Goal: Contribute content: Add original content to the website for others to see

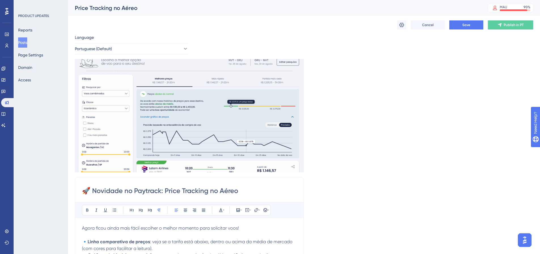
click at [27, 43] on button "Posts" at bounding box center [22, 42] width 9 height 10
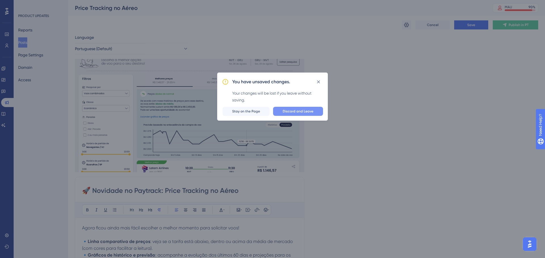
click at [301, 111] on span "Discard and Leave" at bounding box center [298, 111] width 31 height 5
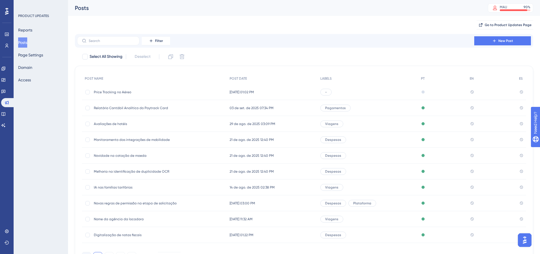
click at [142, 94] on span "Price Tracking no Aéreo" at bounding box center [139, 92] width 91 height 5
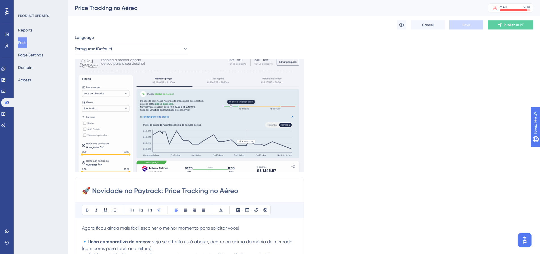
click at [25, 42] on button "Posts" at bounding box center [22, 42] width 9 height 10
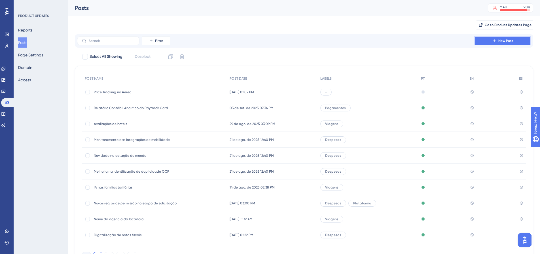
click at [504, 41] on span "New Post" at bounding box center [506, 41] width 15 height 5
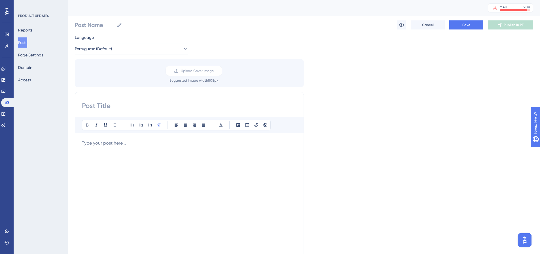
click at [95, 144] on p at bounding box center [189, 143] width 215 height 7
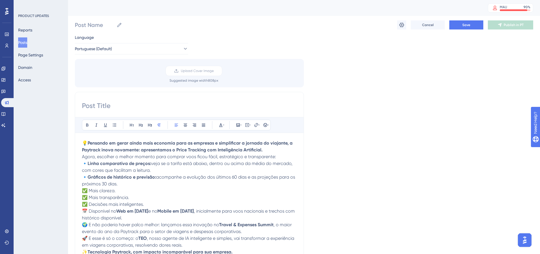
click at [88, 142] on span "💡" at bounding box center [85, 142] width 6 height 5
click at [91, 142] on strong "Pensando em gerar ainda mais economia para as empresas e simplificar a jornada …" at bounding box center [188, 146] width 212 height 12
click at [90, 143] on strong "Pensando em gerar ainda mais economia para as empresas e simplificar a jornada …" at bounding box center [188, 146] width 212 height 12
click at [266, 150] on p "Pensando em gerar ainda mais economia para as empresas e simplificar a jornada …" at bounding box center [189, 147] width 215 height 14
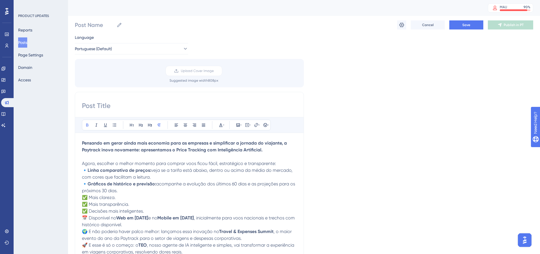
click at [277, 165] on p "Agora, escolher o melhor momento para comprar voos ficou fácil, estratégico e t…" at bounding box center [189, 163] width 215 height 7
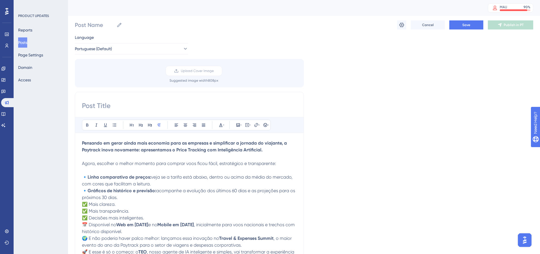
click at [120, 198] on p "🔹 Linha comparativa de preços: veja se a tarifa está abaixo, dentro ou acima da…" at bounding box center [189, 187] width 215 height 27
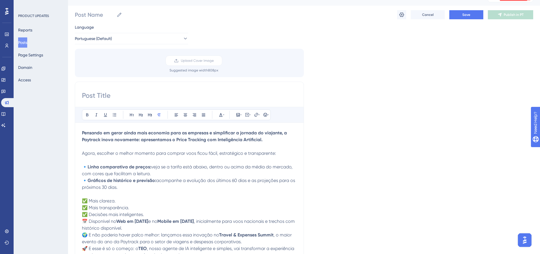
scroll to position [28, 0]
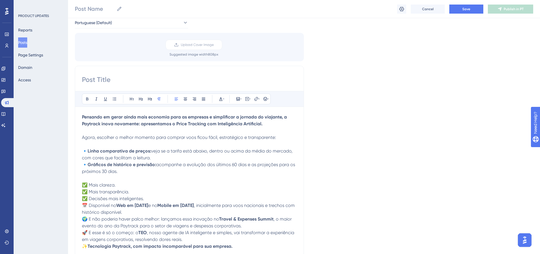
click at [147, 199] on p "✅ Mais clareza. ✅ Mais transparência. ✅ Decisões mais inteligentes." at bounding box center [189, 192] width 215 height 20
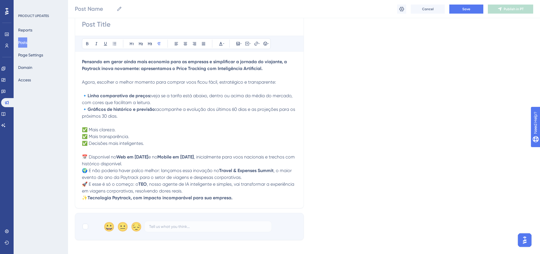
scroll to position [85, 0]
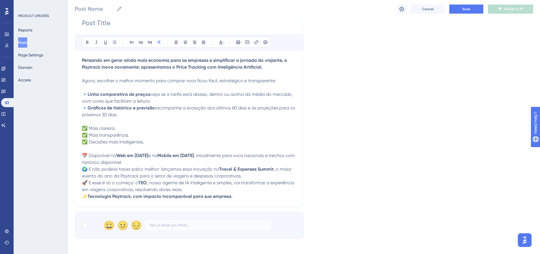
click at [192, 190] on p "🚀 E esse é só o começo: o TEO , nosso agente de IA inteligente e simples, vai t…" at bounding box center [189, 187] width 215 height 14
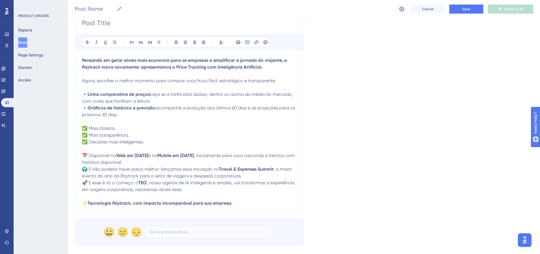
click at [89, 201] on strong "Tecnologia Paytrack, com impacto incomparável para sua empresa." at bounding box center [160, 203] width 145 height 5
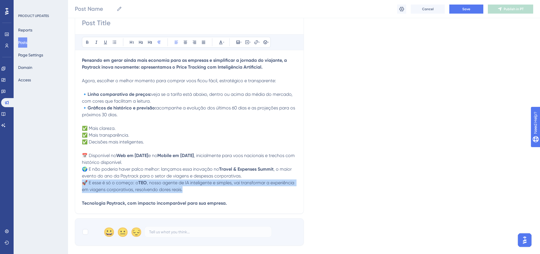
drag, startPoint x: 184, startPoint y: 190, endPoint x: 79, endPoint y: 184, distance: 104.6
click at [79, 184] on div "Bold Italic Underline Bullet Point Heading 1 Heading 2 Heading 3 Normal Align L…" at bounding box center [189, 111] width 229 height 205
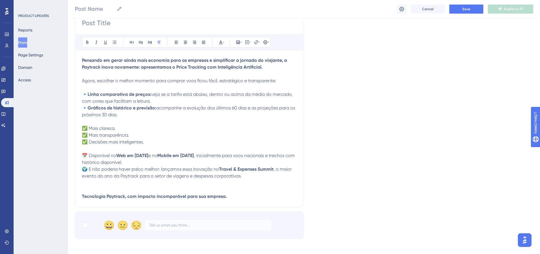
click at [83, 195] on strong "Tecnologia Paytrack, com impacto incomparável para sua empresa." at bounding box center [154, 196] width 145 height 5
drag, startPoint x: 83, startPoint y: 196, endPoint x: 87, endPoint y: 193, distance: 5.3
click at [83, 196] on strong "Tecnologia Paytrack, com impacto incomparável para sua empresa." at bounding box center [154, 196] width 145 height 5
click at [84, 196] on strong "Tecnologia Paytrack, com impacto incomparável para sua empresa." at bounding box center [154, 196] width 145 height 5
click at [82, 195] on strong "Tecnologia Paytrack, com impacto incomparável para sua empresa." at bounding box center [154, 196] width 145 height 5
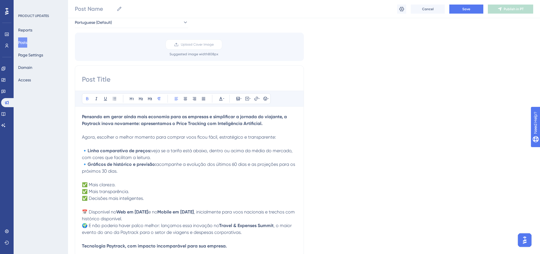
scroll to position [28, 0]
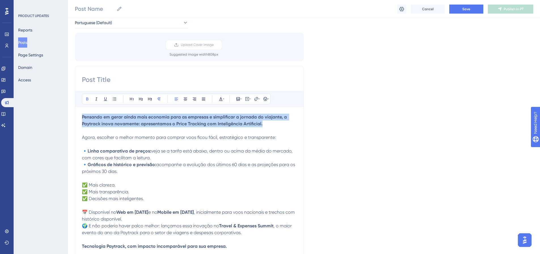
drag, startPoint x: 267, startPoint y: 124, endPoint x: 78, endPoint y: 115, distance: 188.9
click at [78, 115] on div "Bold Italic Underline Bullet Point Heading 1 Heading 2 Heading 3 Normal Align L…" at bounding box center [189, 161] width 229 height 191
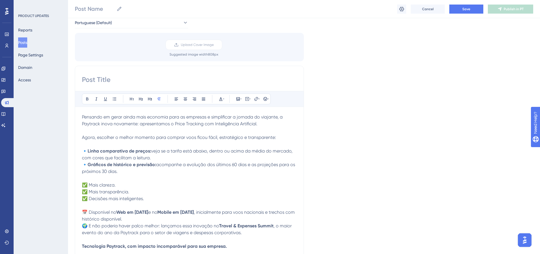
click at [149, 148] on p at bounding box center [189, 144] width 215 height 7
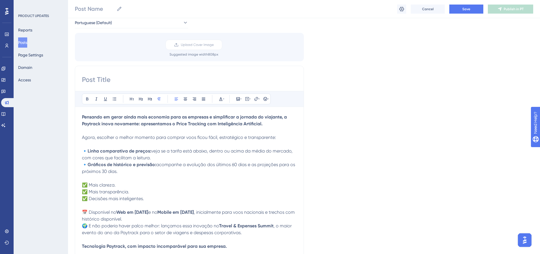
click at [234, 149] on span "veja se a tarifa está abaixo, dentro ou acima da média do mercado, com cores qu…" at bounding box center [188, 154] width 212 height 12
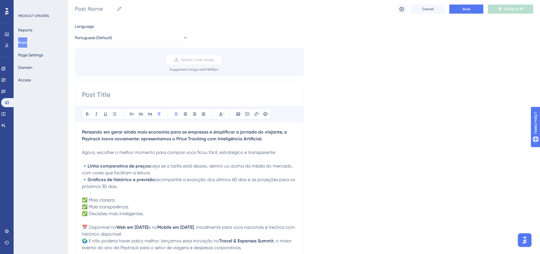
scroll to position [0, 0]
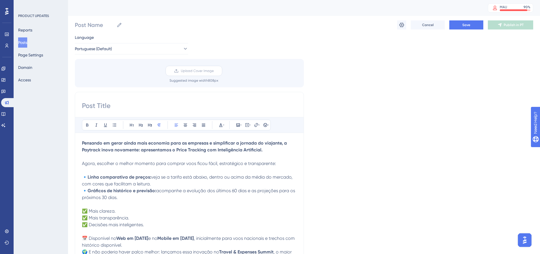
click at [204, 70] on span "Upload Cover Image" at bounding box center [197, 71] width 33 height 5
click at [214, 71] on input "Upload Cover Image" at bounding box center [214, 71] width 0 height 0
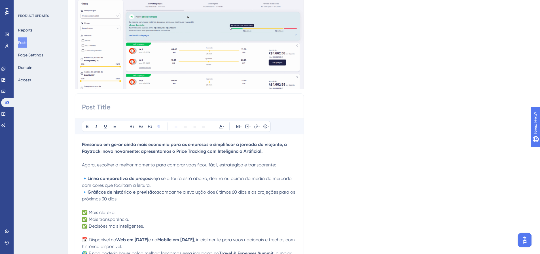
scroll to position [85, 0]
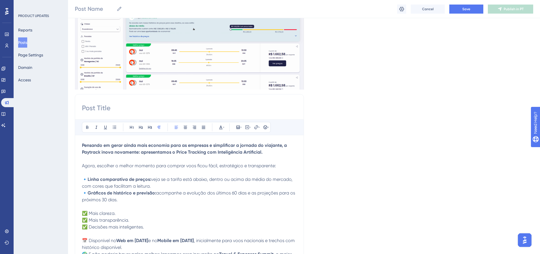
click at [100, 111] on input at bounding box center [189, 108] width 215 height 9
paste input "🚀 Novidade no Paytrack: Price Tracking no Aéreo com IA"
drag, startPoint x: 265, startPoint y: 109, endPoint x: 223, endPoint y: 109, distance: 42.3
click at [223, 109] on input "🚀 Novidade no Paytrack: Price Tracking no Aéreo com IA" at bounding box center [189, 108] width 215 height 9
drag, startPoint x: 248, startPoint y: 108, endPoint x: 216, endPoint y: 108, distance: 31.8
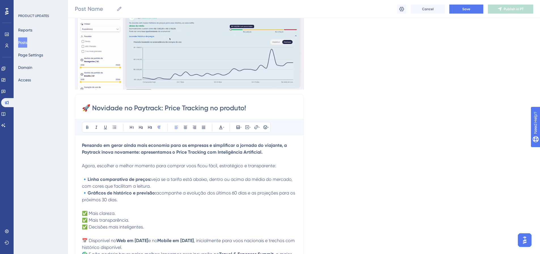
click at [216, 108] on input "🚀 Novidade no Paytrack: Price Tracking no produto!" at bounding box center [189, 108] width 215 height 9
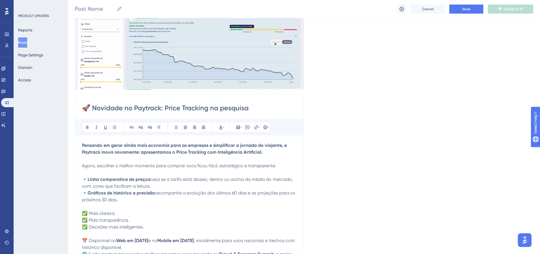
click at [255, 110] on input "🚀 Novidade no Paytrack: Price Tracking na pesquisa" at bounding box center [189, 108] width 215 height 9
type input "🚀 Novidade no Paytrack: Price Tracking na pesquisa!"
click at [260, 152] on strong "Pensando em gerar ainda mais economia para as empresas e simplificar a jornada …" at bounding box center [185, 149] width 206 height 12
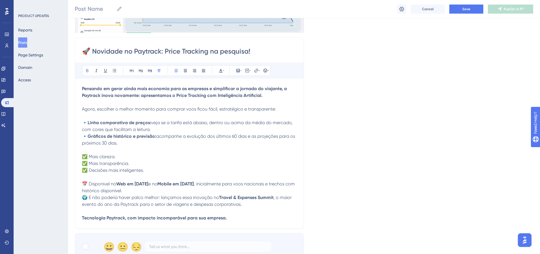
scroll to position [170, 0]
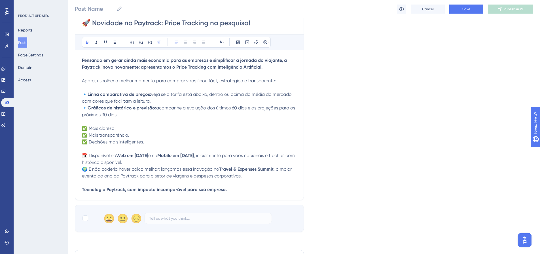
click at [116, 156] on span "📅 Disponível no" at bounding box center [99, 155] width 34 height 5
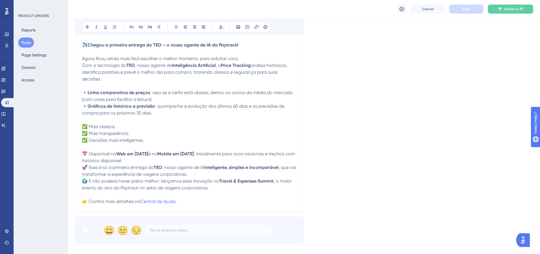
scroll to position [186, 0]
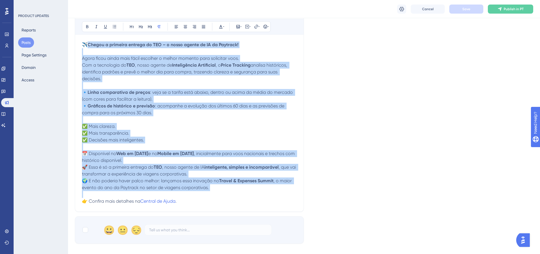
drag, startPoint x: 91, startPoint y: 46, endPoint x: 238, endPoint y: 193, distance: 208.2
click at [238, 193] on div "✈️ Chegou a primeira entrega do TEO – o nosso agente de IA da Paytrack! Agora f…" at bounding box center [189, 122] width 215 height 163
copy div "Loremi d sitametc adipisc el SED – d eiusm tempor in UT la Etdolore! Magna aliq…"
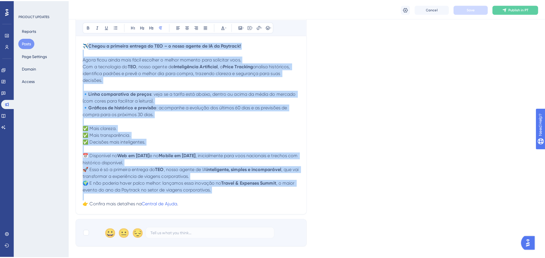
scroll to position [72, 0]
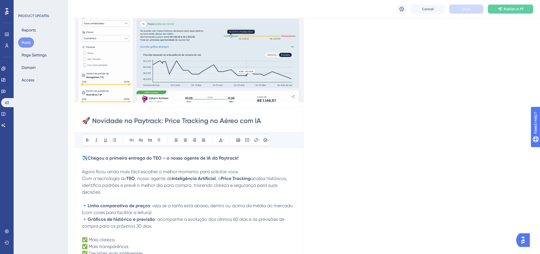
click at [133, 122] on input "🚀 Novidade no Paytrack: Price Tracking no Aéreo com IA" at bounding box center [189, 120] width 215 height 9
type input "🚀 Novidade na Paytrack: Price Tracking no Aéreo com IA"
click at [28, 53] on button "Page Settings" at bounding box center [34, 55] width 32 height 10
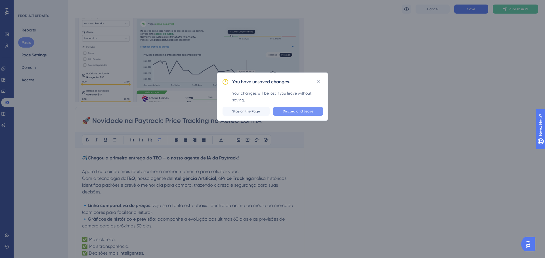
click at [296, 111] on span "Discard and Leave" at bounding box center [298, 111] width 31 height 5
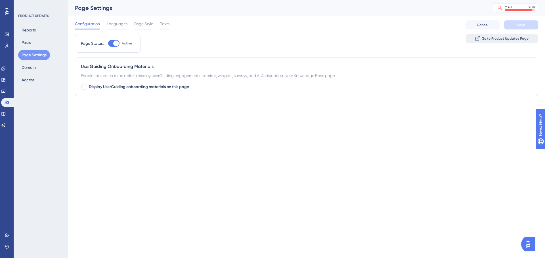
click at [488, 39] on span "Go to Product Updates Page" at bounding box center [504, 38] width 47 height 5
click at [498, 40] on span "Go to Product Updates Page" at bounding box center [504, 38] width 47 height 5
click at [31, 44] on button "Posts" at bounding box center [26, 42] width 16 height 10
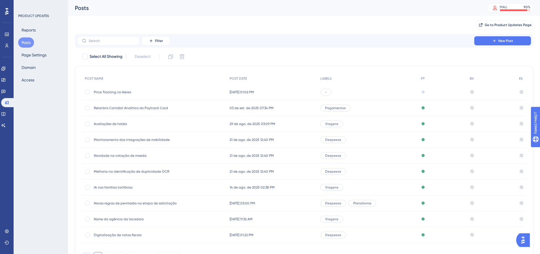
click at [143, 92] on span "Price Tracking no Aéreo" at bounding box center [139, 92] width 91 height 5
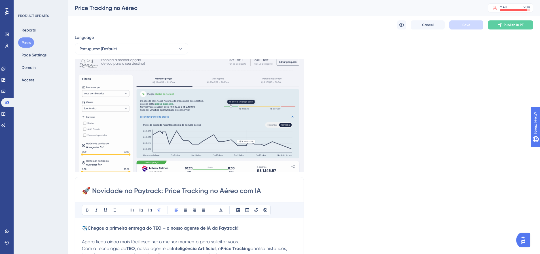
scroll to position [129, 0]
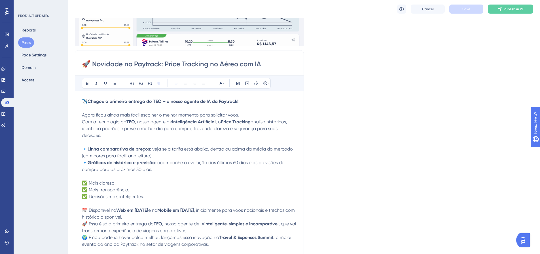
click at [204, 64] on input "🚀 Novidade no Paytrack: Price Tracking no Aéreo com IA" at bounding box center [189, 64] width 215 height 9
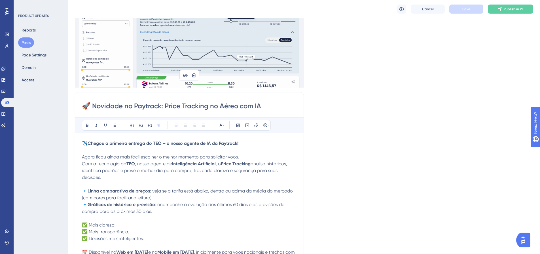
scroll to position [44, 0]
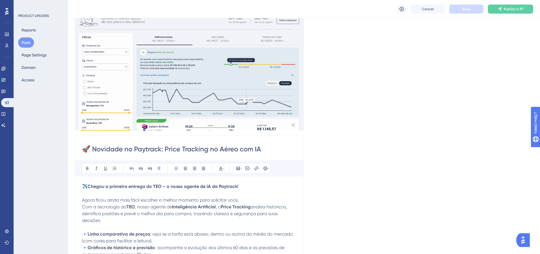
click at [237, 152] on input "🚀 Novidade no Paytrack: Price Tracking no Aéreo com IA" at bounding box center [189, 149] width 215 height 9
click at [264, 150] on input "🚀 Novidade no Paytrack: Price Tracking no Aéreo com IA" at bounding box center [189, 149] width 215 height 9
drag, startPoint x: 264, startPoint y: 150, endPoint x: 222, endPoint y: 148, distance: 42.6
click at [222, 148] on input "🚀 Novidade no Paytrack: Price Tracking no Aéreo com IA" at bounding box center [189, 149] width 215 height 9
click at [279, 149] on input "🚀 Novidade no Paytrack: Price Tracking no Aéreo com IA" at bounding box center [189, 149] width 215 height 9
